Goal: Use online tool/utility: Utilize a website feature to perform a specific function

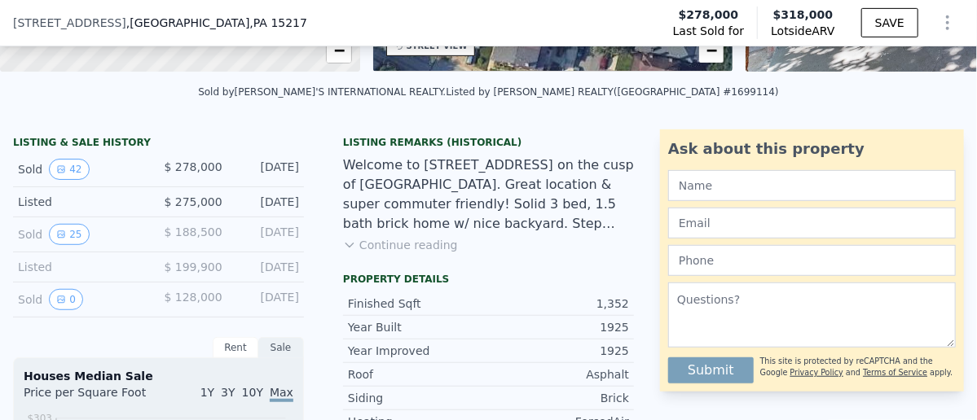
scroll to position [319, 0]
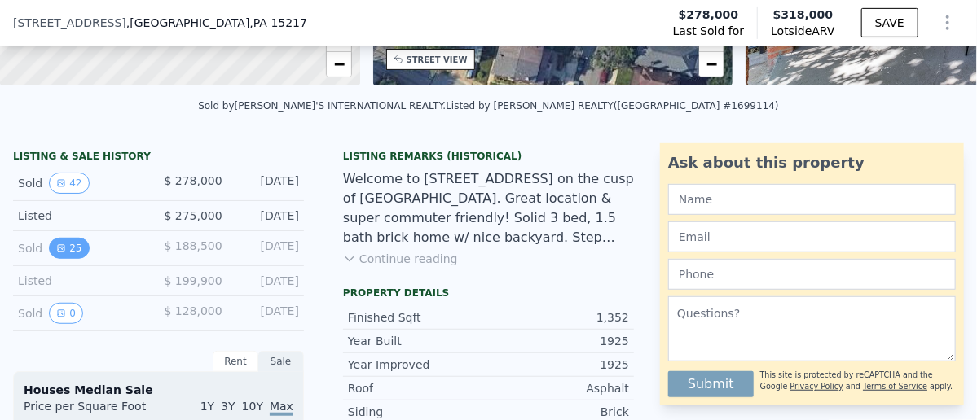
click at [80, 259] on button "25" at bounding box center [69, 248] width 40 height 21
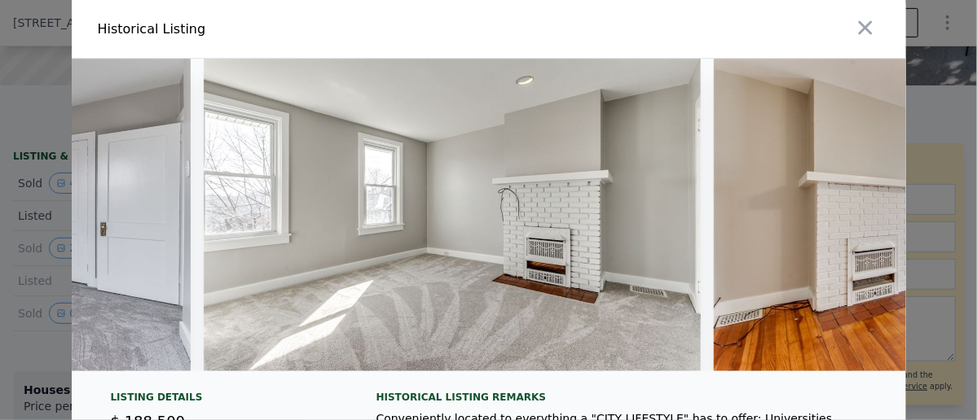
scroll to position [0, 7352]
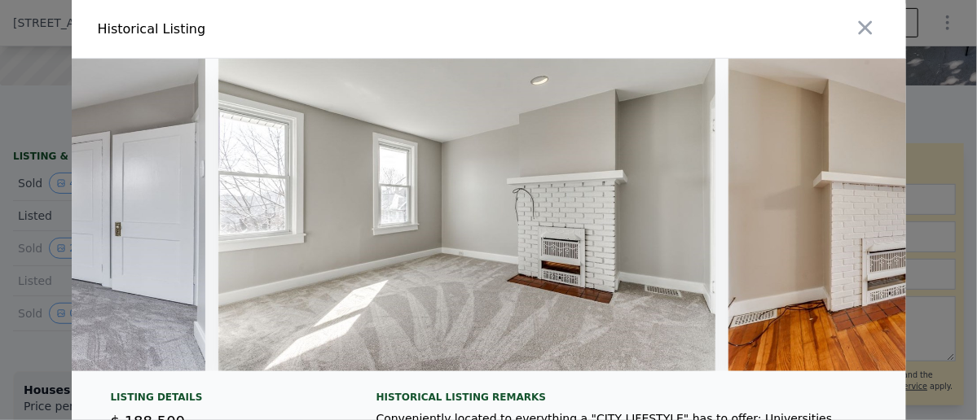
click at [577, 274] on img at bounding box center [467, 215] width 498 height 313
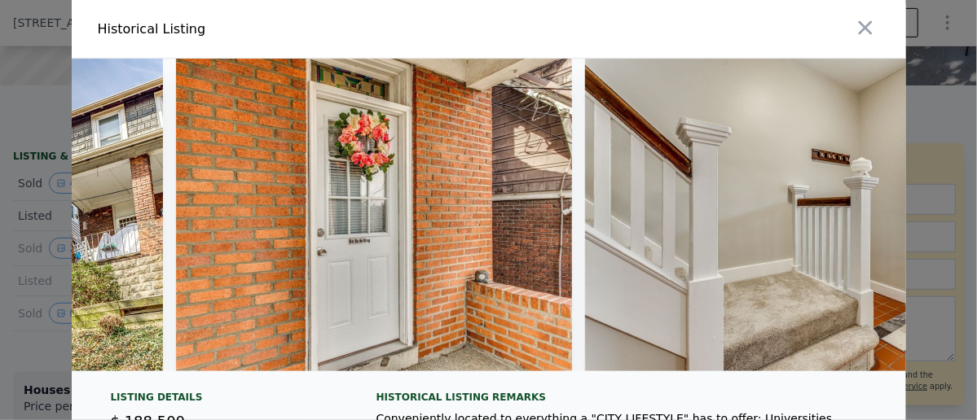
scroll to position [0, 398]
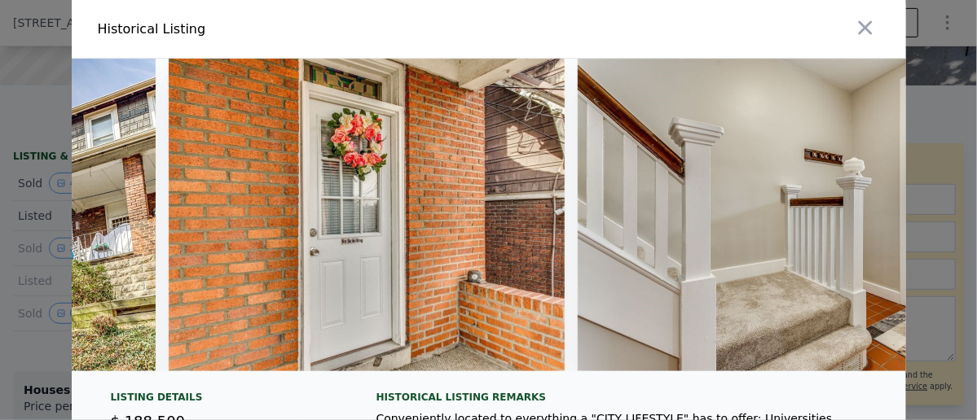
click at [327, 314] on img at bounding box center [367, 215] width 396 height 313
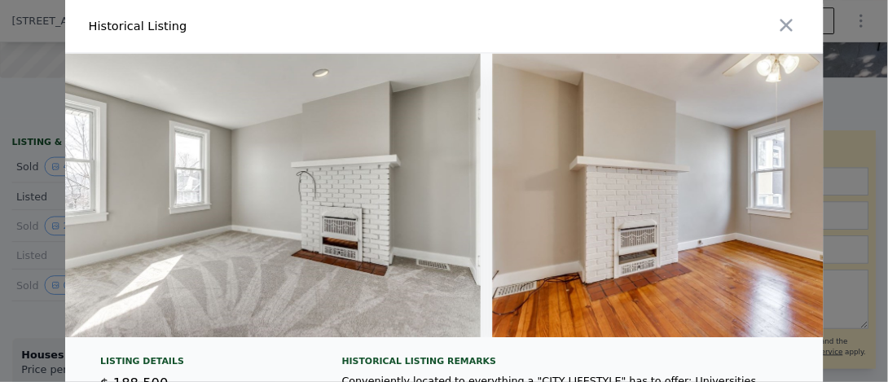
scroll to position [0, 7553]
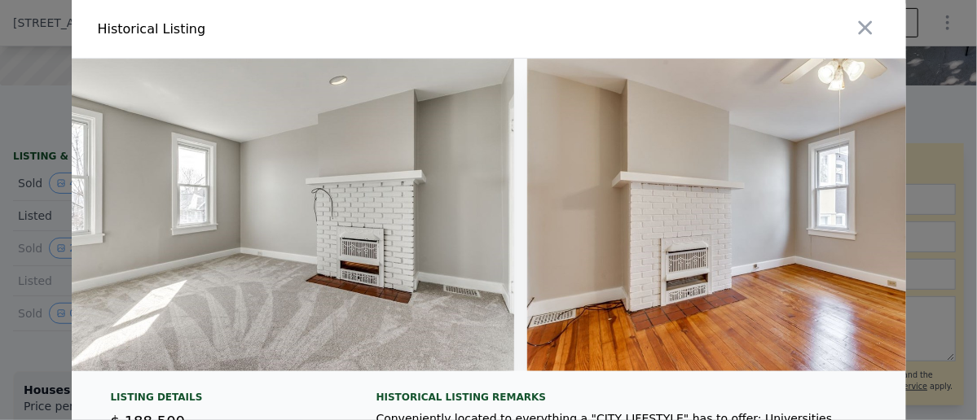
click at [327, 264] on img at bounding box center [266, 215] width 498 height 313
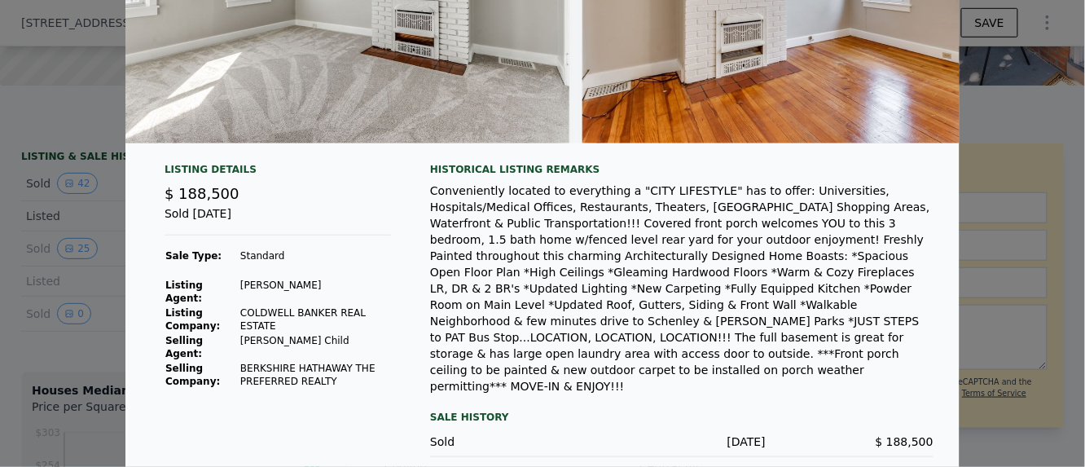
scroll to position [253, 0]
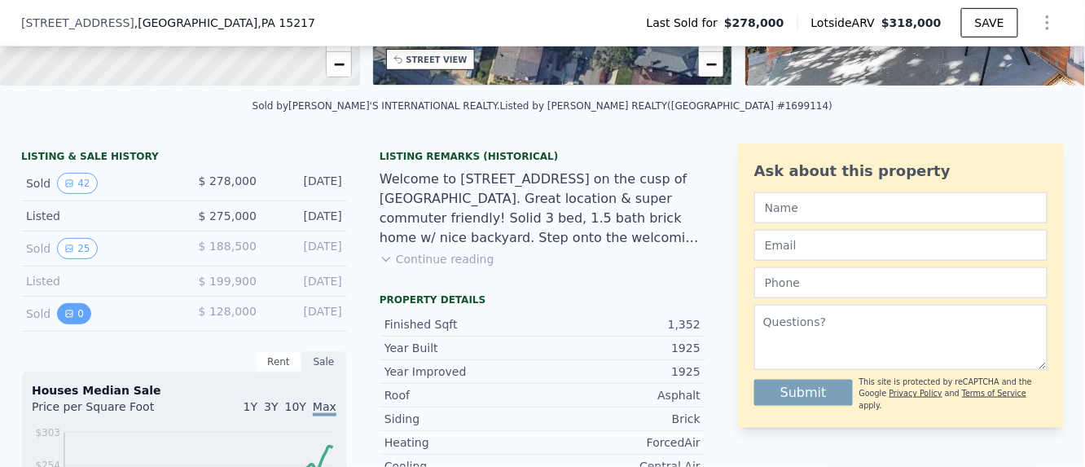
click at [66, 317] on icon "View historical data" at bounding box center [69, 313] width 7 height 7
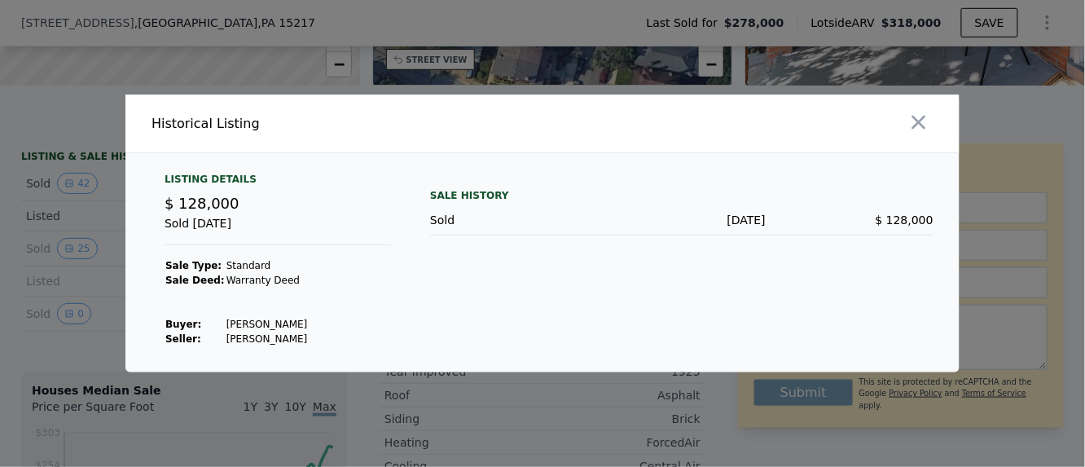
click at [86, 340] on div at bounding box center [542, 233] width 1085 height 467
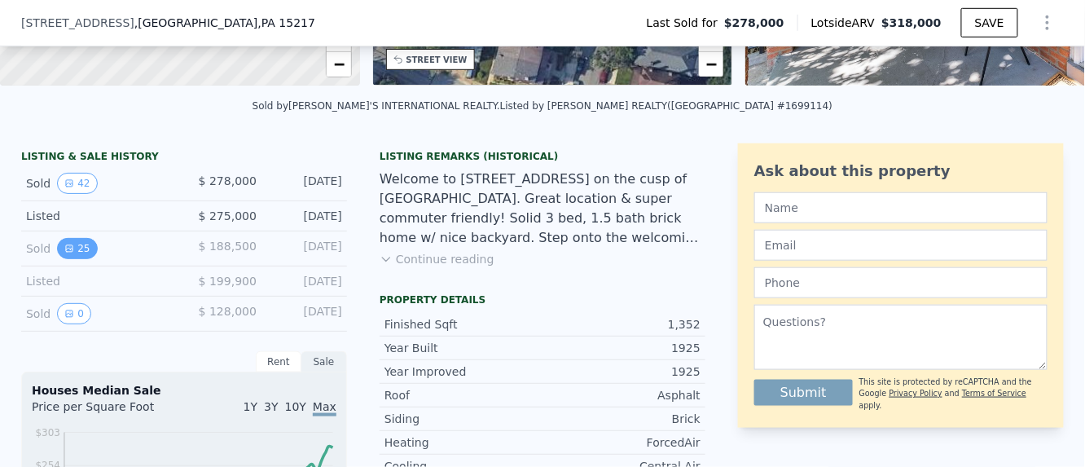
click at [68, 259] on button "25" at bounding box center [77, 248] width 40 height 21
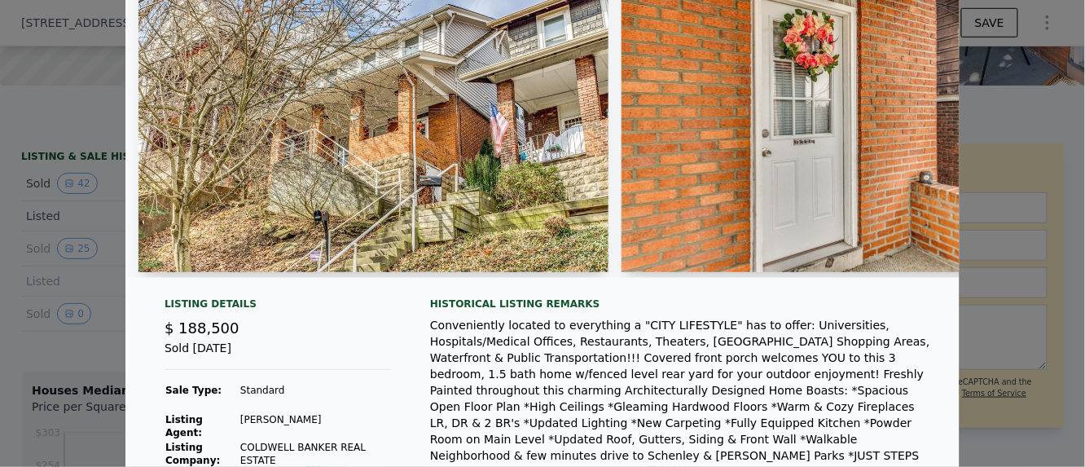
scroll to position [257, 0]
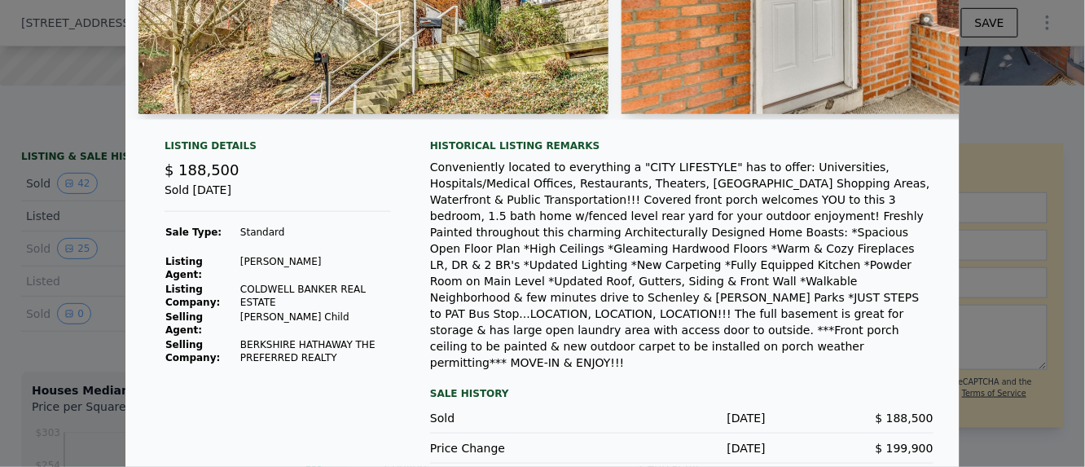
click at [41, 353] on div at bounding box center [542, 233] width 1085 height 467
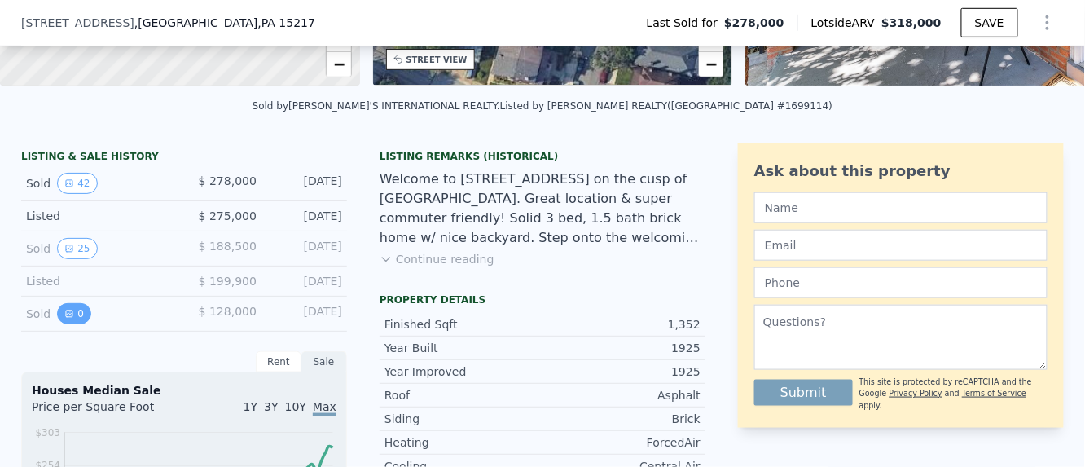
click at [67, 315] on button "0" at bounding box center [74, 313] width 34 height 21
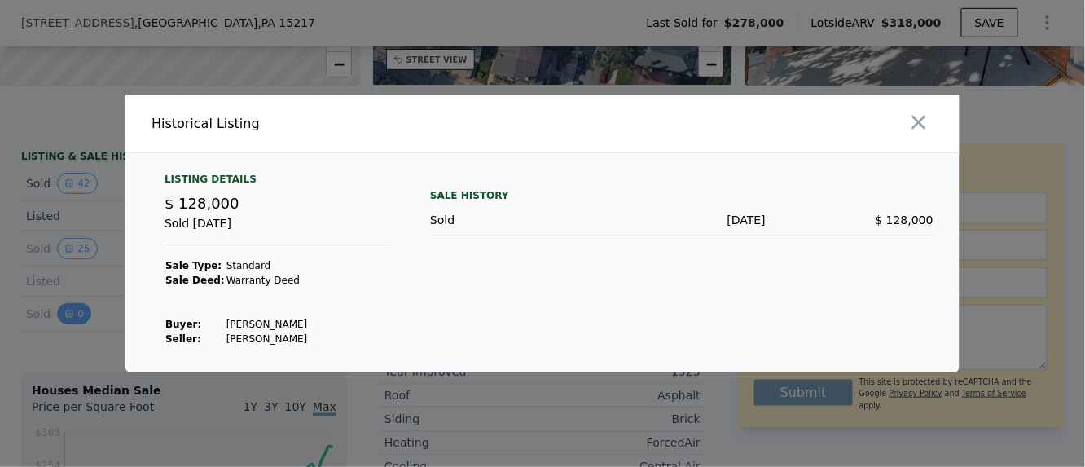
click at [67, 315] on div at bounding box center [542, 233] width 1085 height 467
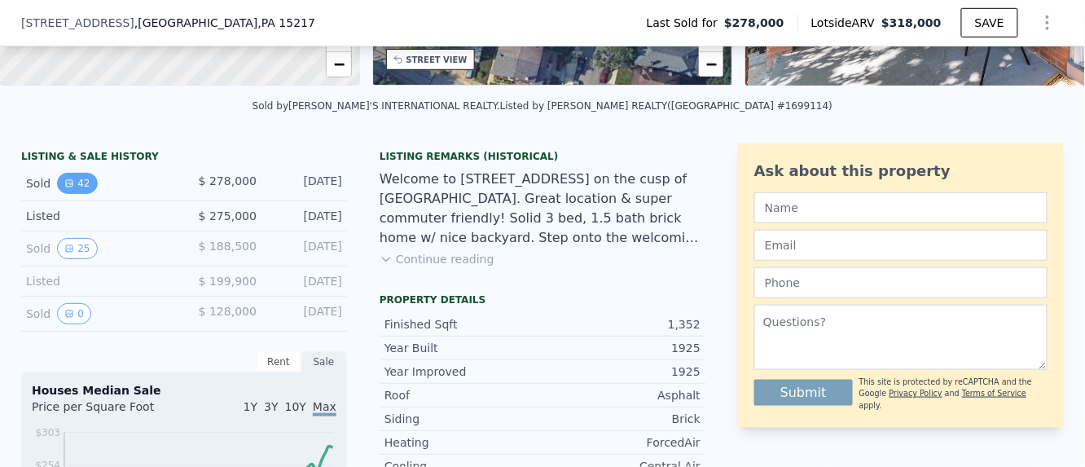
click at [66, 187] on icon "View historical data" at bounding box center [69, 183] width 7 height 7
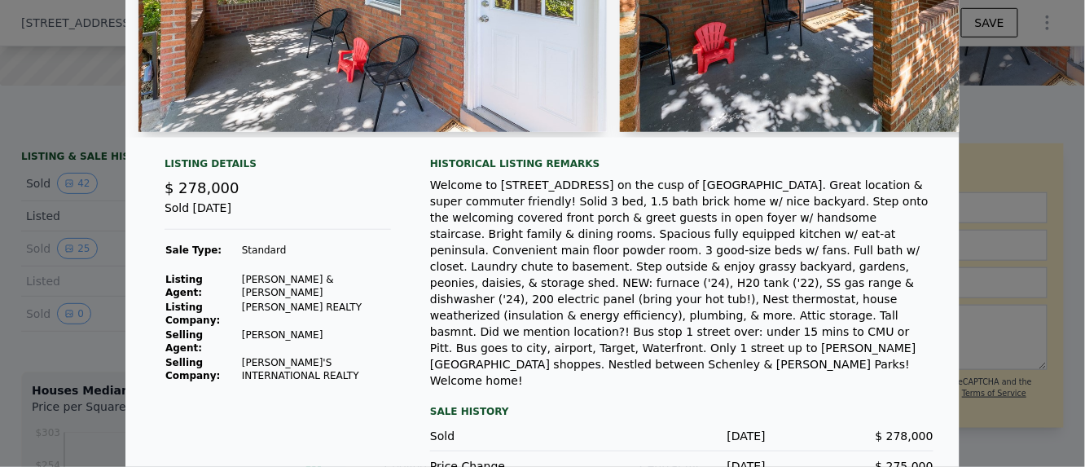
scroll to position [242, 0]
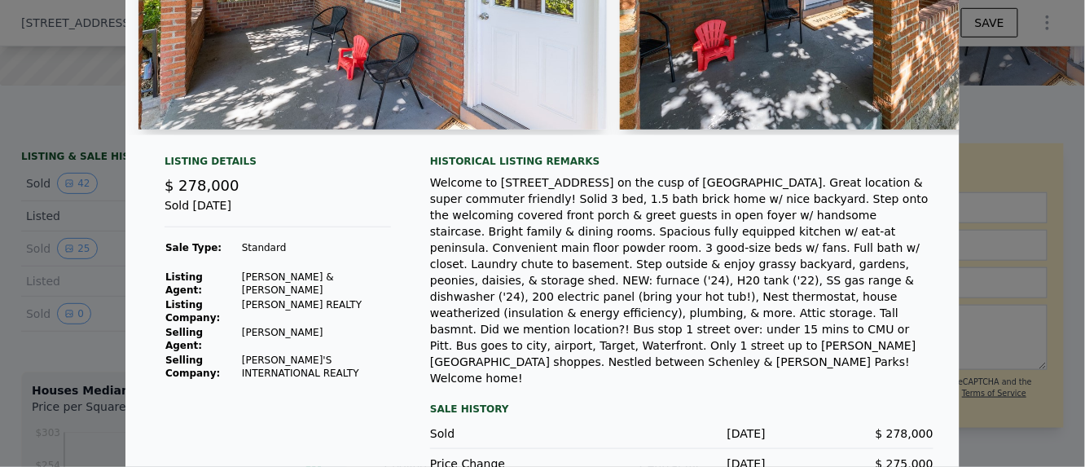
click at [72, 372] on div at bounding box center [542, 233] width 1085 height 467
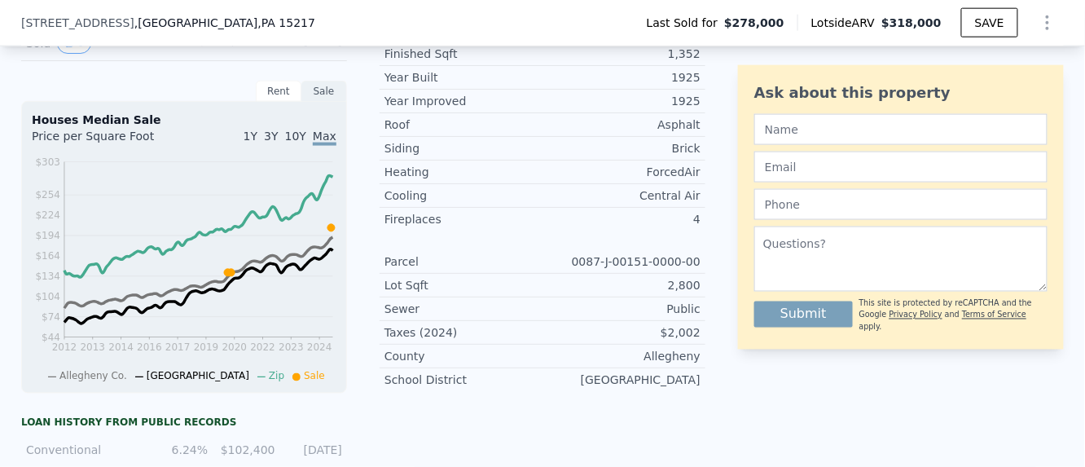
scroll to position [591, 0]
click at [296, 142] on span "10Y" at bounding box center [295, 135] width 21 height 13
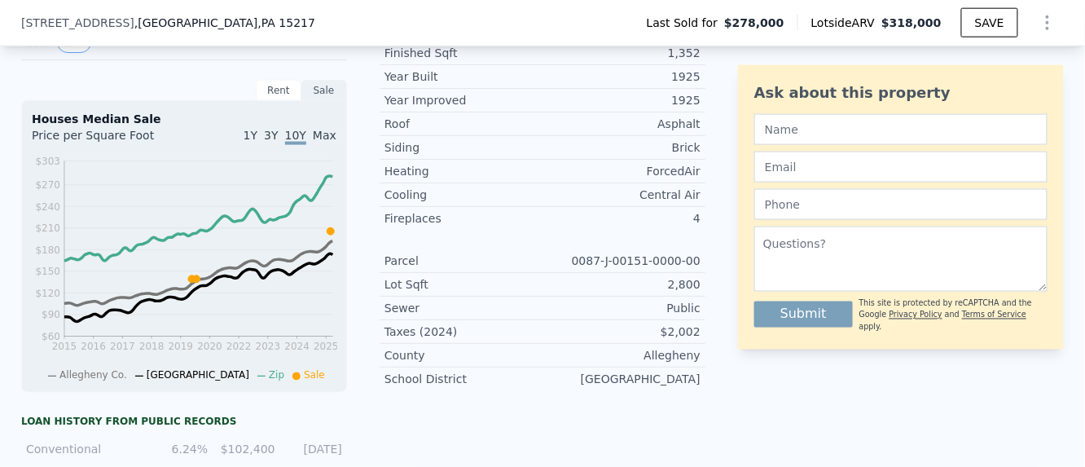
click at [321, 139] on span "Max" at bounding box center [325, 135] width 24 height 13
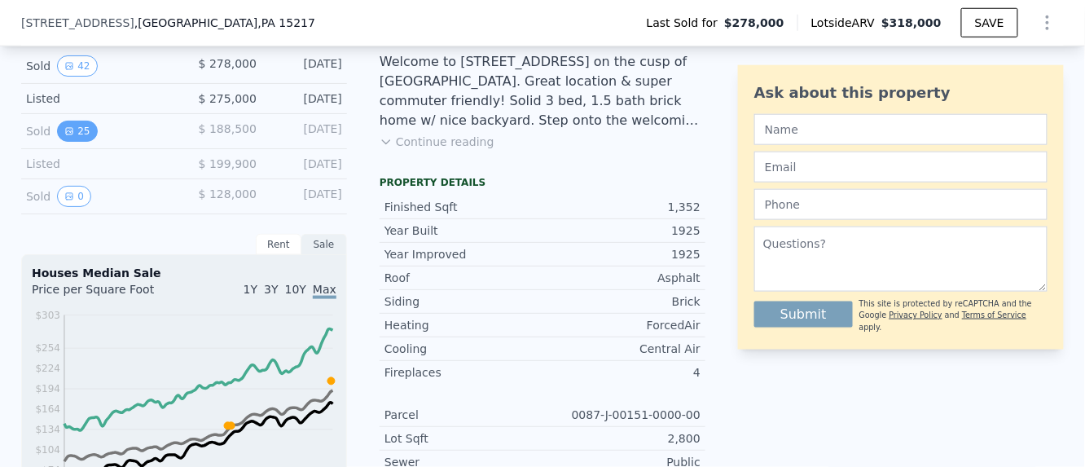
scroll to position [410, 0]
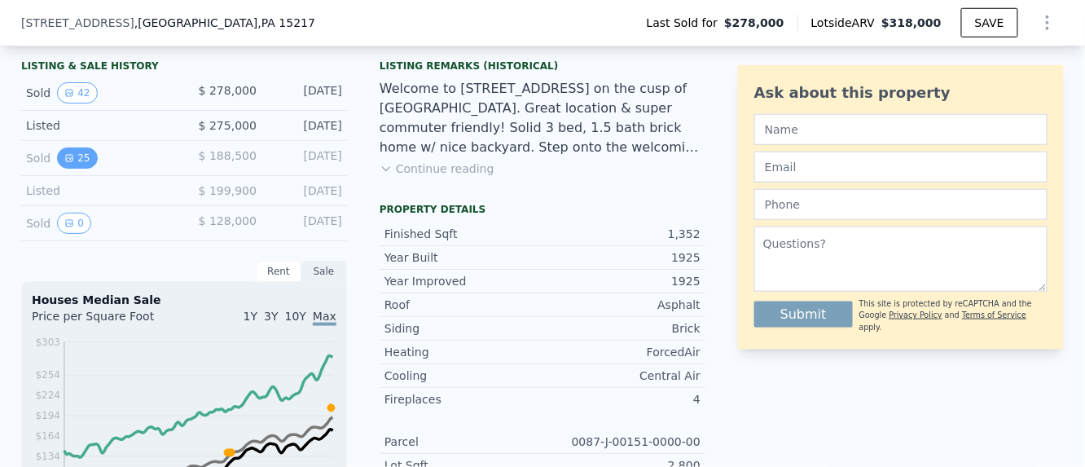
click at [68, 158] on button "25" at bounding box center [77, 157] width 40 height 21
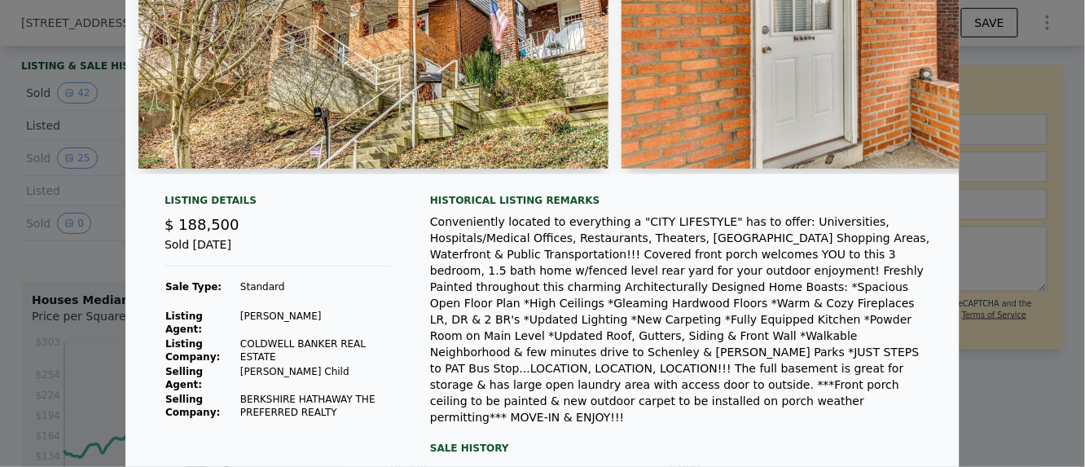
scroll to position [257, 0]
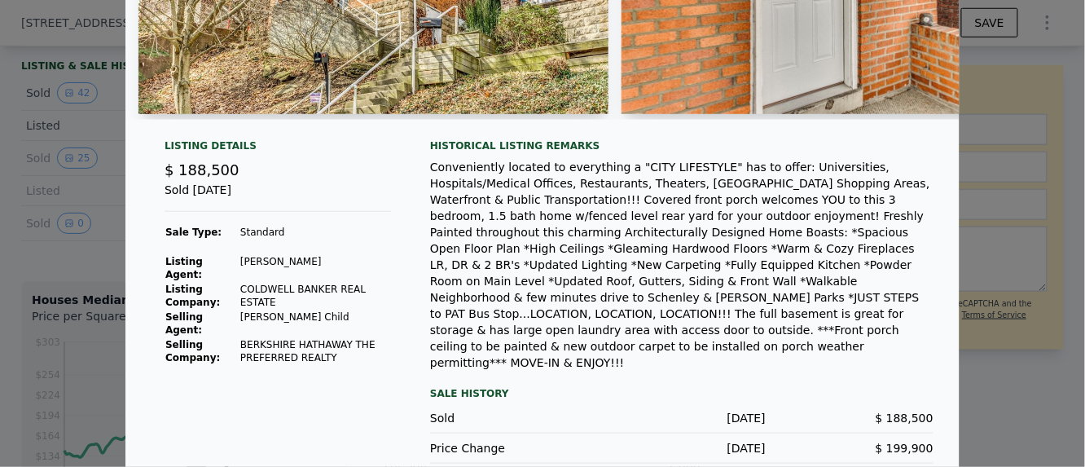
click at [74, 316] on div at bounding box center [542, 233] width 1085 height 467
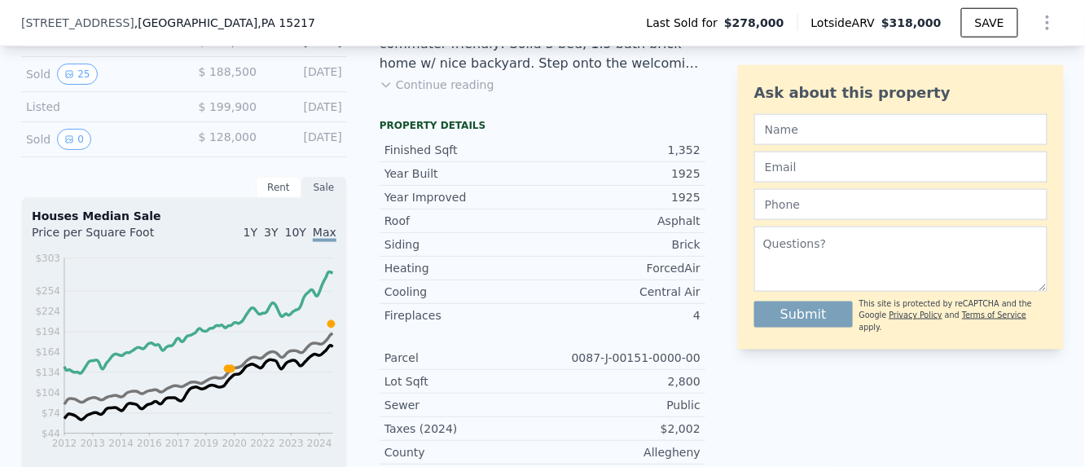
scroll to position [681, 0]
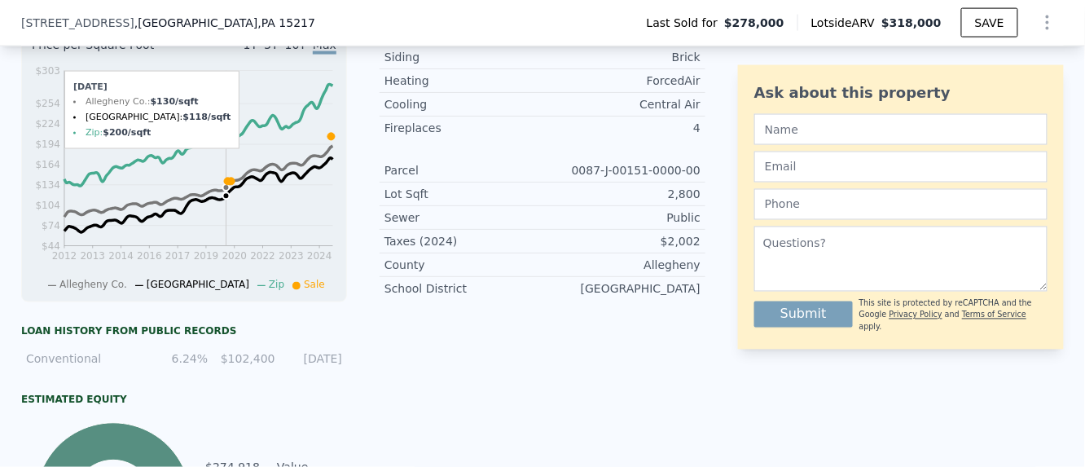
click at [224, 185] on icon at bounding box center [227, 181] width 7 height 7
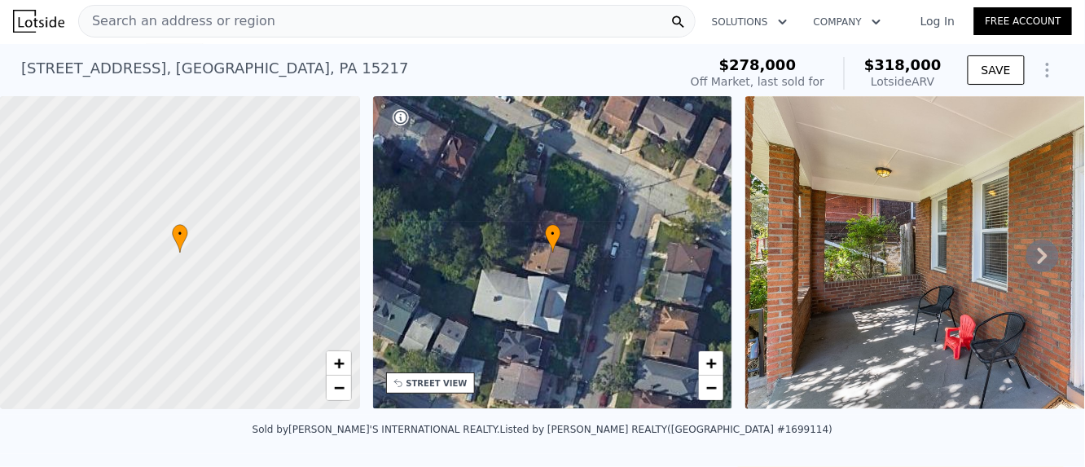
scroll to position [0, 0]
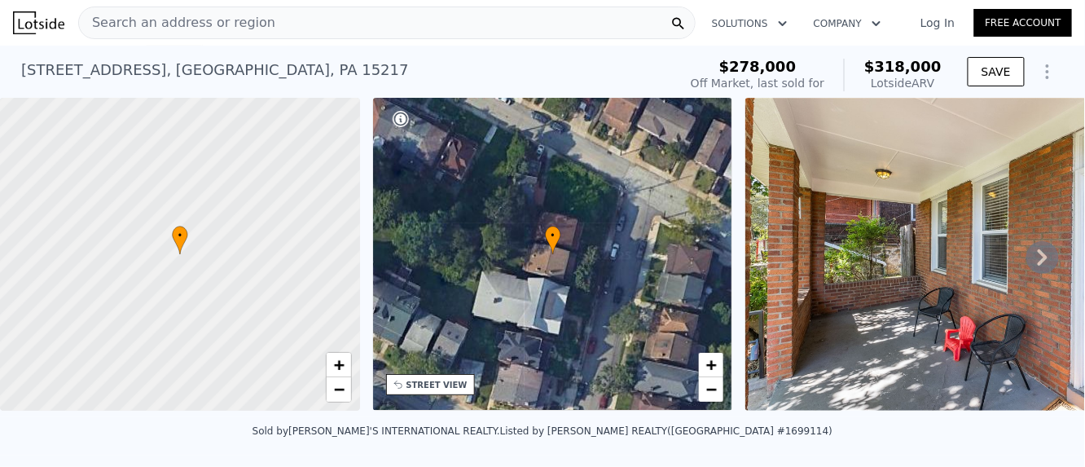
click at [902, 81] on div "Lotside ARV" at bounding box center [902, 83] width 77 height 16
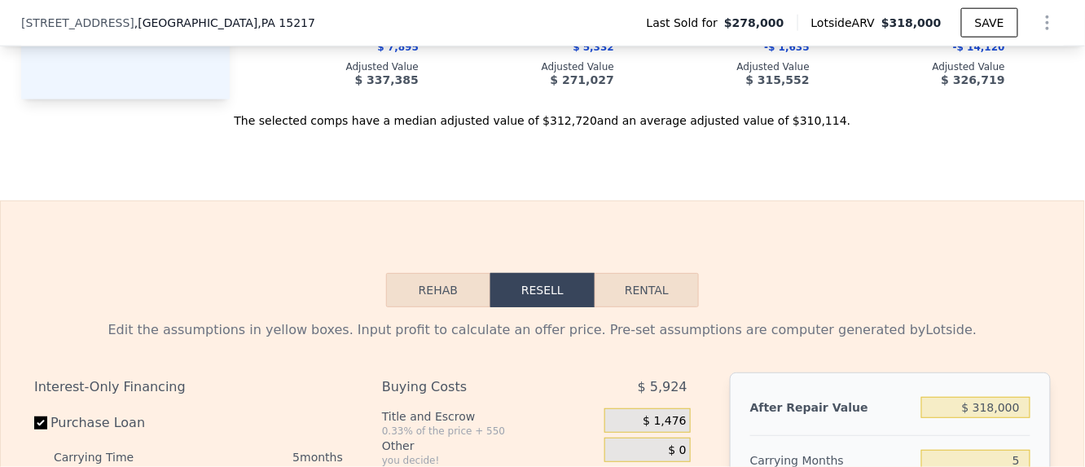
scroll to position [2347, 0]
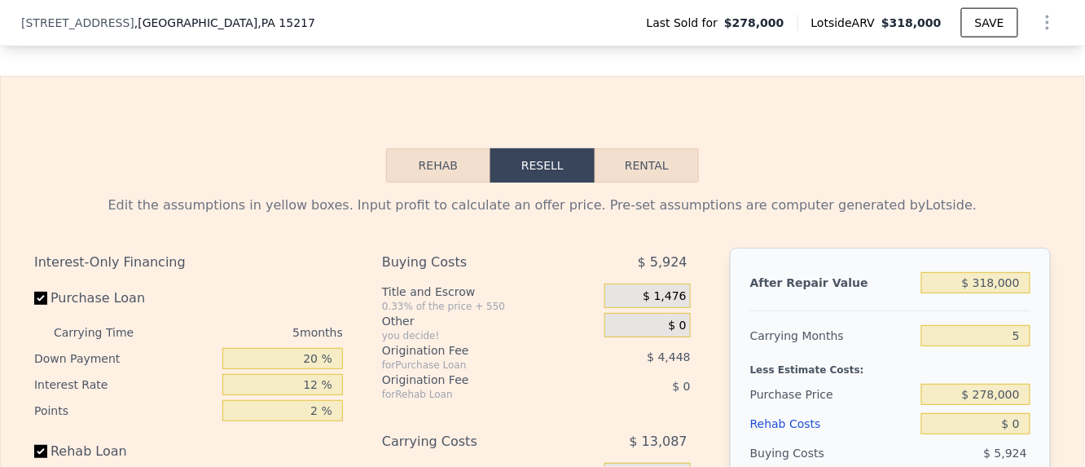
click at [428, 182] on button "Rehab" at bounding box center [438, 165] width 104 height 34
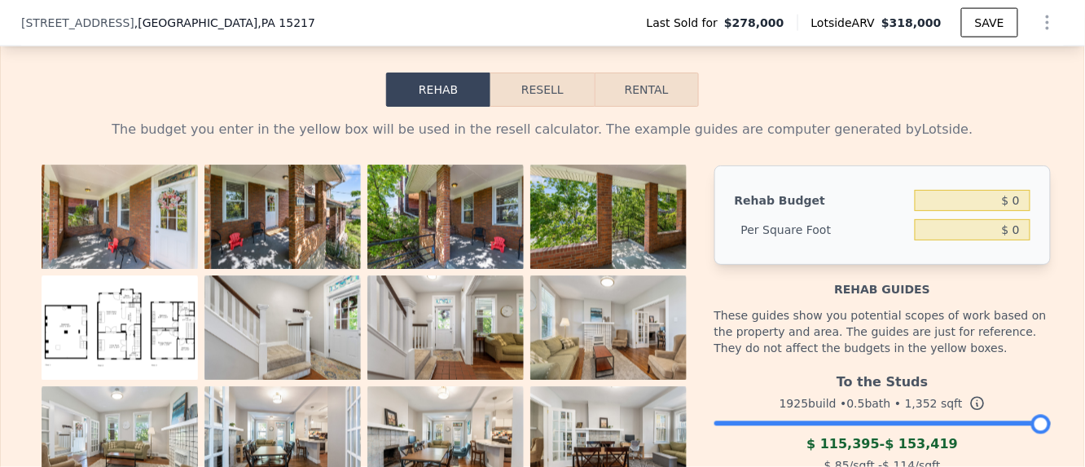
scroll to position [2527, 0]
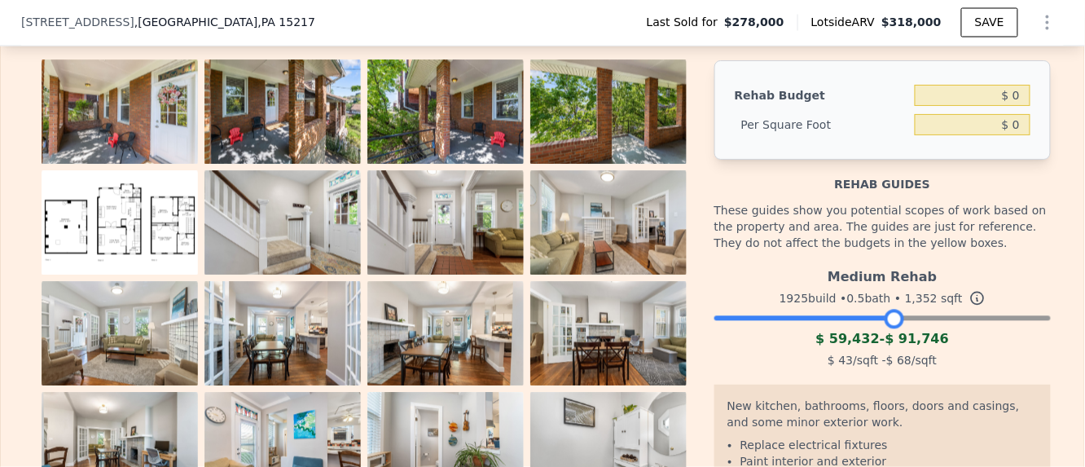
drag, startPoint x: 1039, startPoint y: 331, endPoint x: 890, endPoint y: 331, distance: 149.1
click at [890, 329] on div at bounding box center [895, 320] width 20 height 20
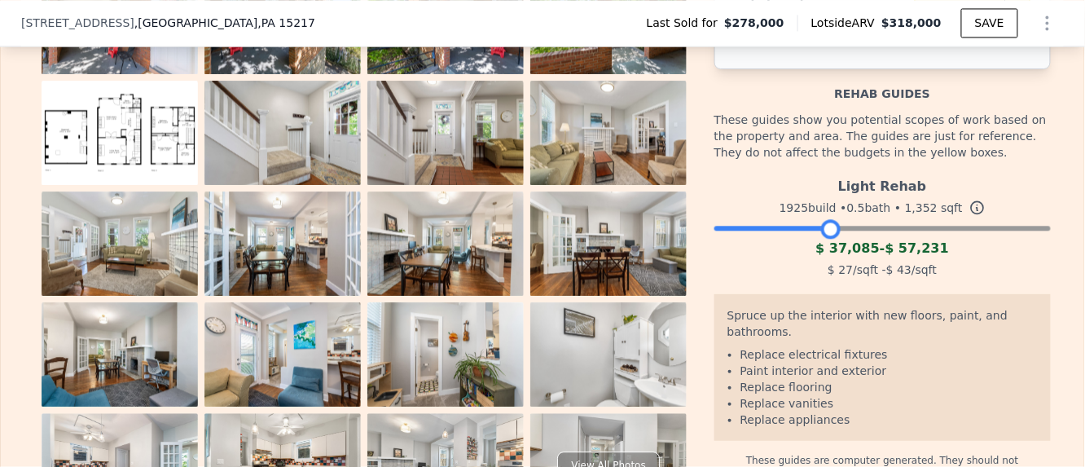
drag, startPoint x: 885, startPoint y: 246, endPoint x: 822, endPoint y: 256, distance: 63.5
click at [822, 239] on div at bounding box center [831, 229] width 20 height 20
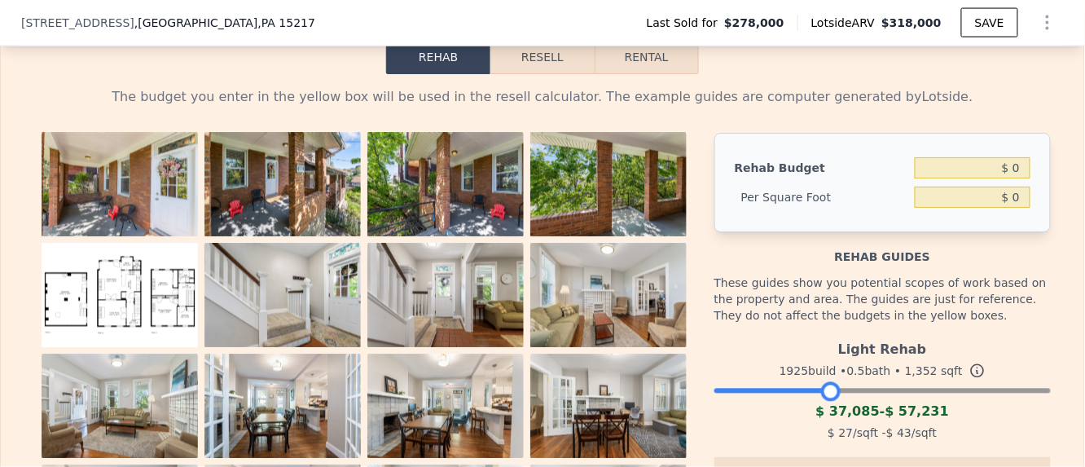
scroll to position [2347, 0]
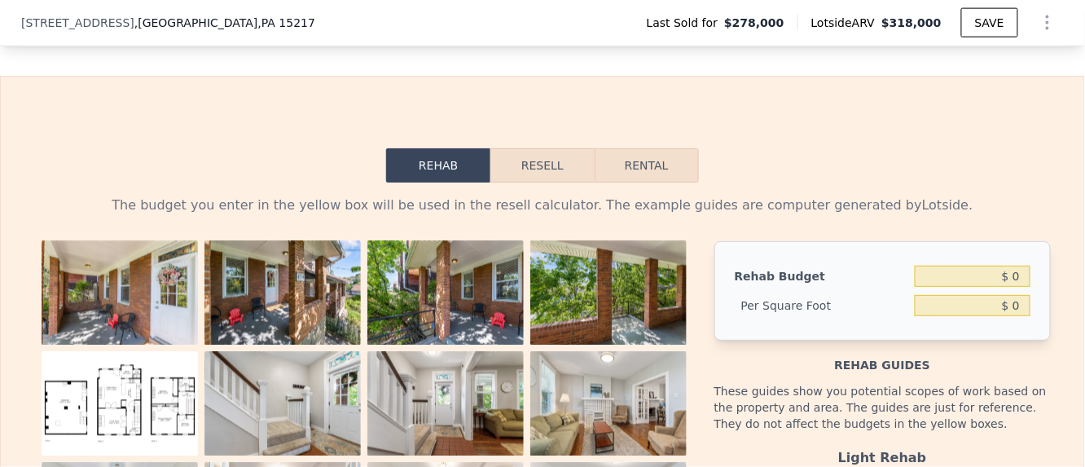
click at [537, 182] on button "Resell" at bounding box center [541, 165] width 103 height 34
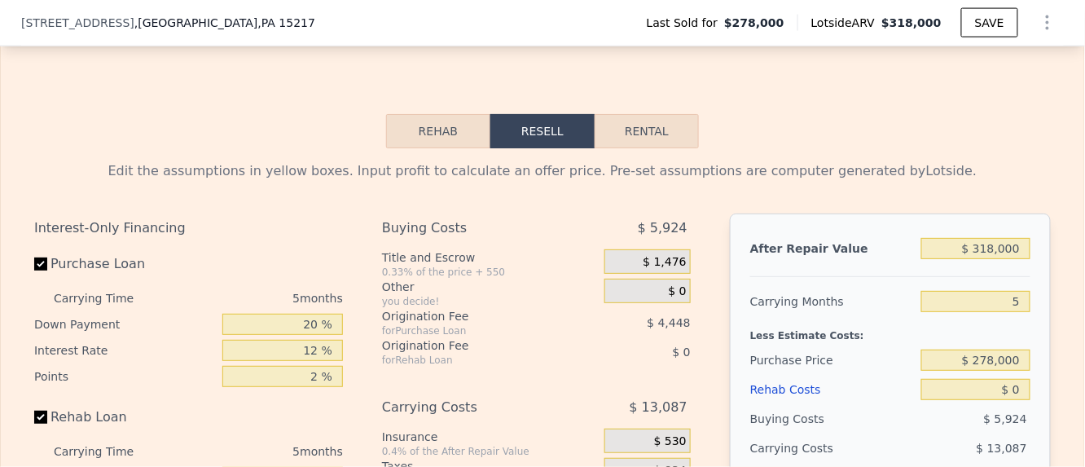
scroll to position [2256, 0]
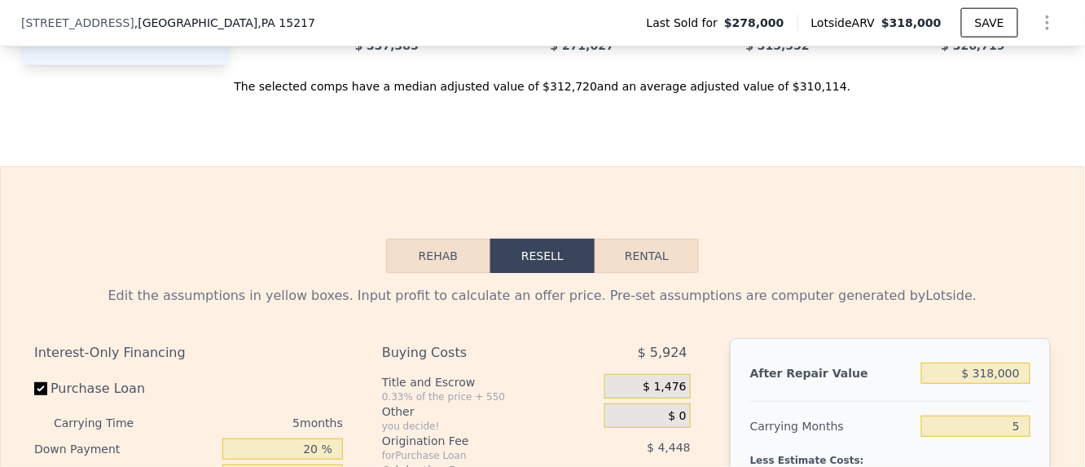
click at [648, 273] on button "Rental" at bounding box center [647, 256] width 104 height 34
select select "30"
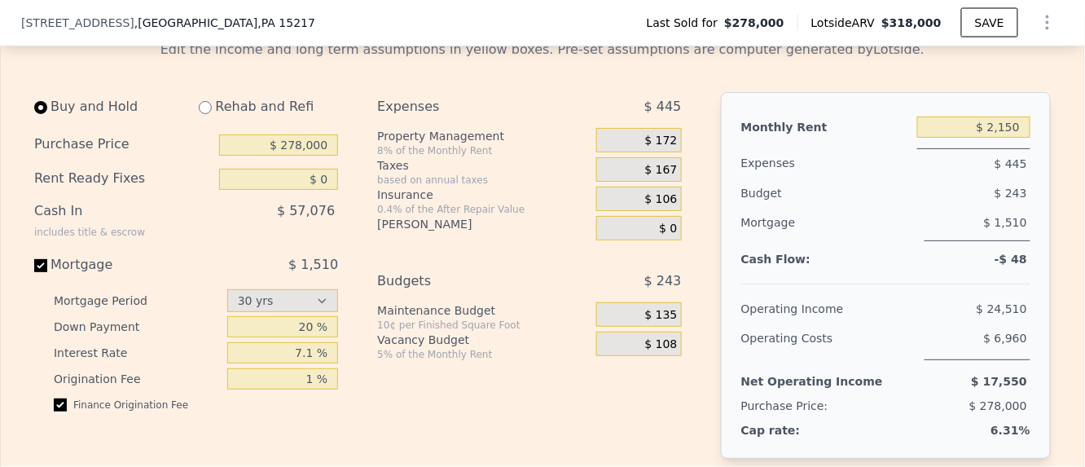
scroll to position [2527, 0]
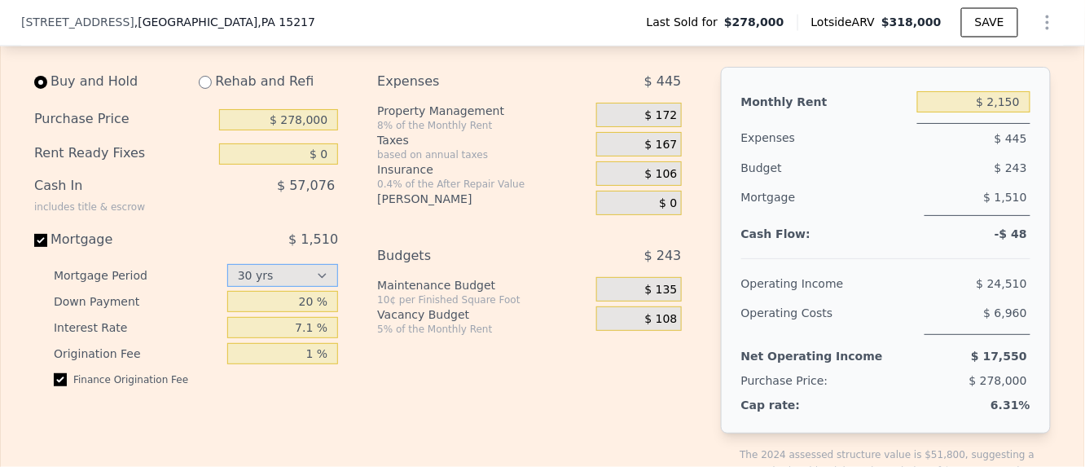
click at [261, 287] on select "15 yrs 30 yrs" at bounding box center [283, 275] width 112 height 23
click at [292, 338] on input "7.1 %" at bounding box center [283, 327] width 112 height 21
type input "6.25 %"
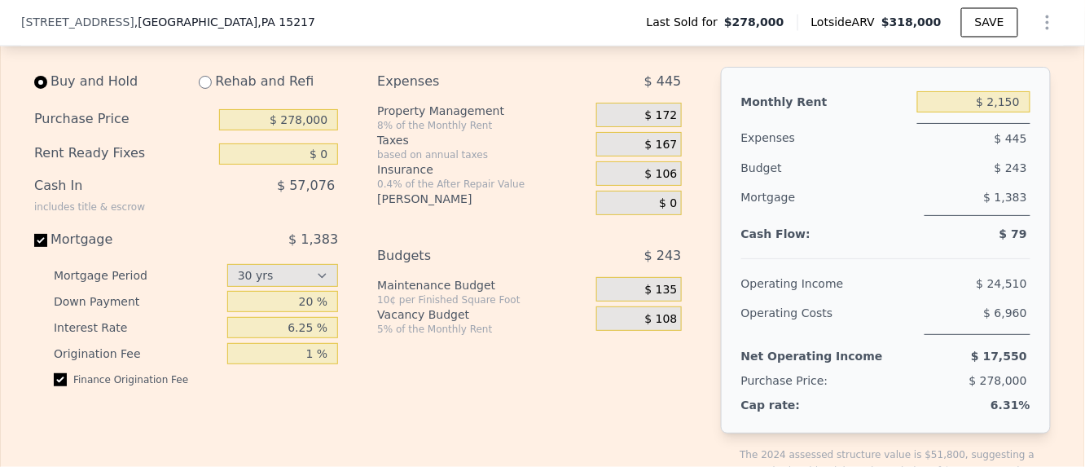
click at [307, 399] on div "Finance Origination Fee" at bounding box center [196, 386] width 284 height 26
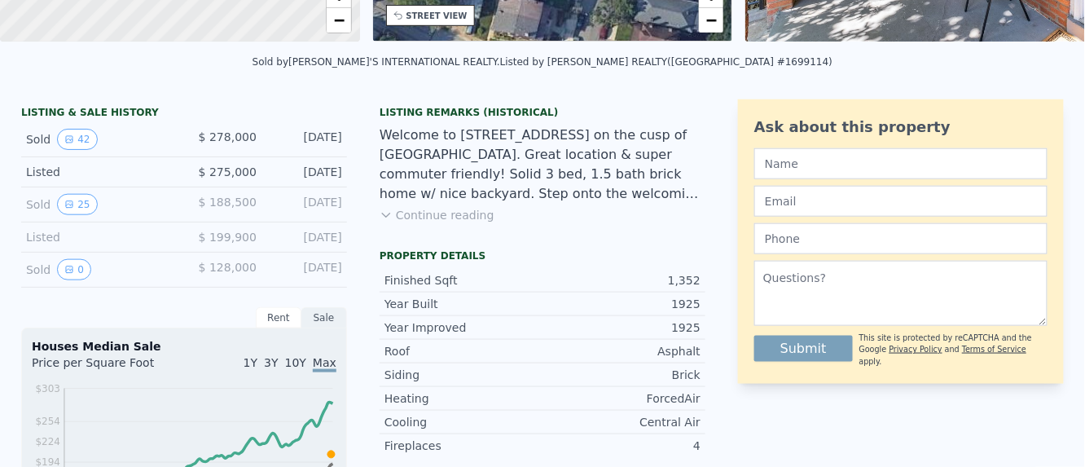
scroll to position [0, 0]
